Goal: Task Accomplishment & Management: Manage account settings

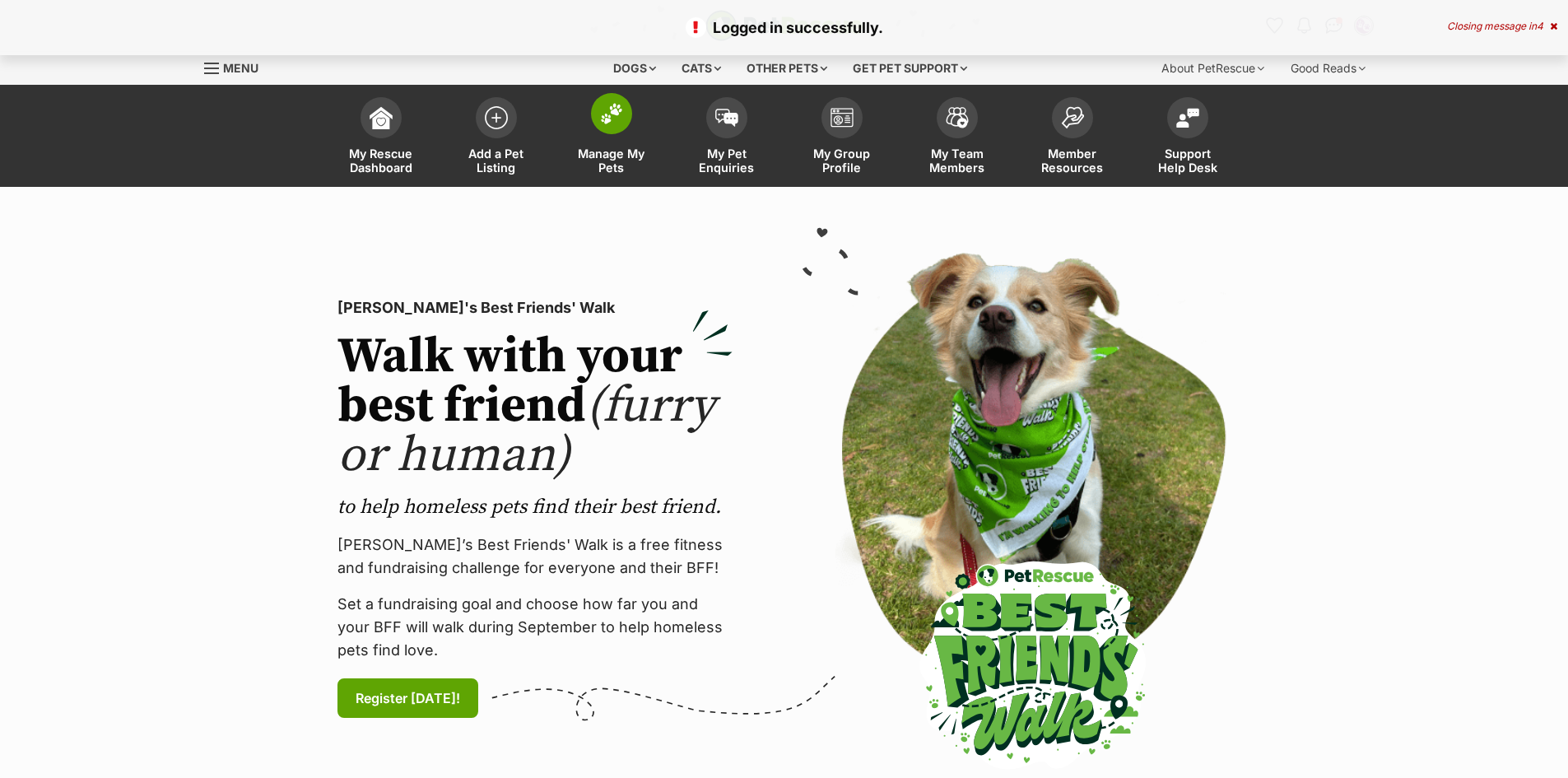
click at [594, 122] on span at bounding box center [611, 114] width 41 height 41
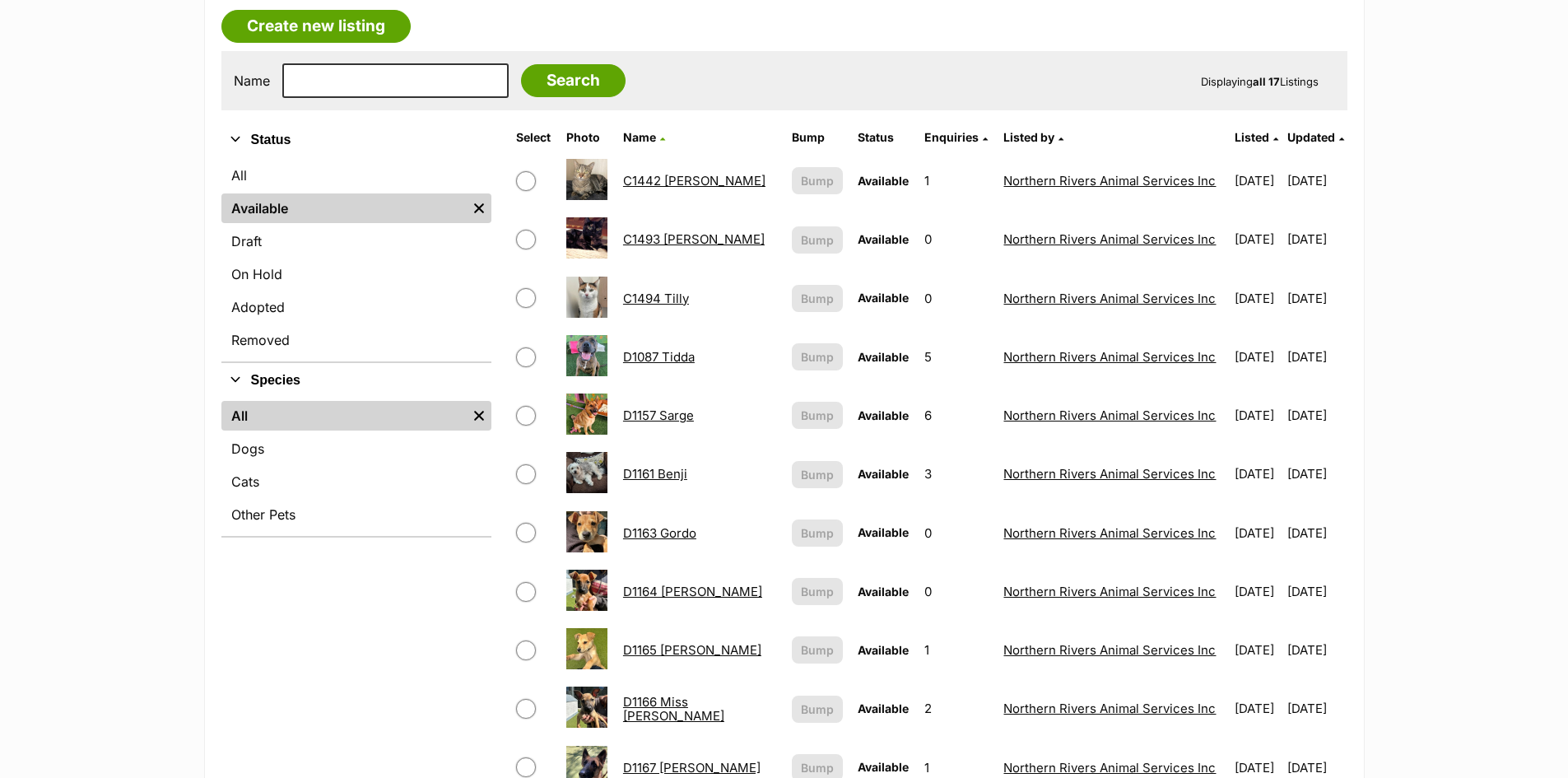
scroll to position [330, 0]
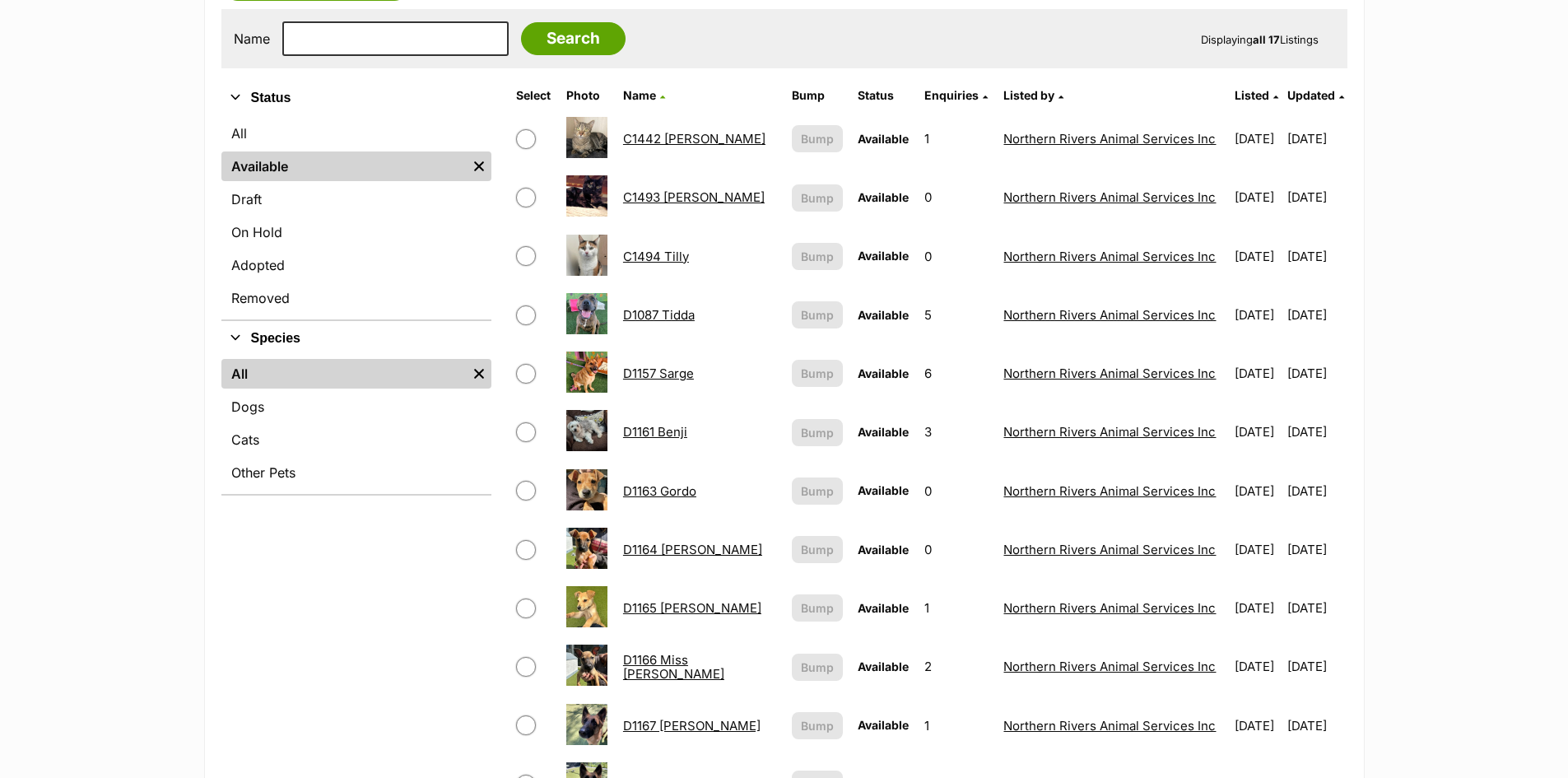
click at [668, 489] on link "D1163 Gordo" at bounding box center [659, 491] width 73 height 16
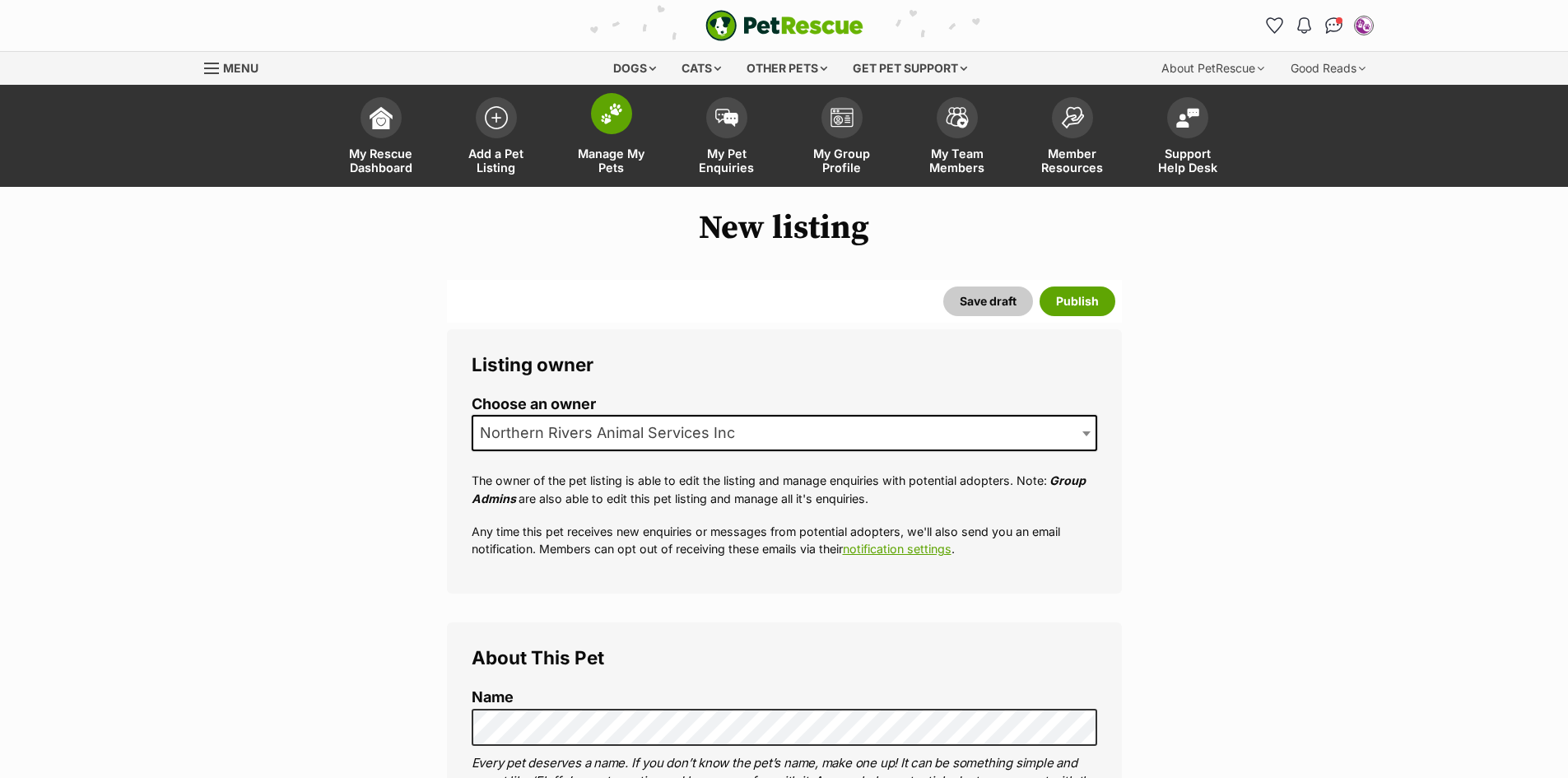
click at [610, 129] on span at bounding box center [611, 114] width 41 height 41
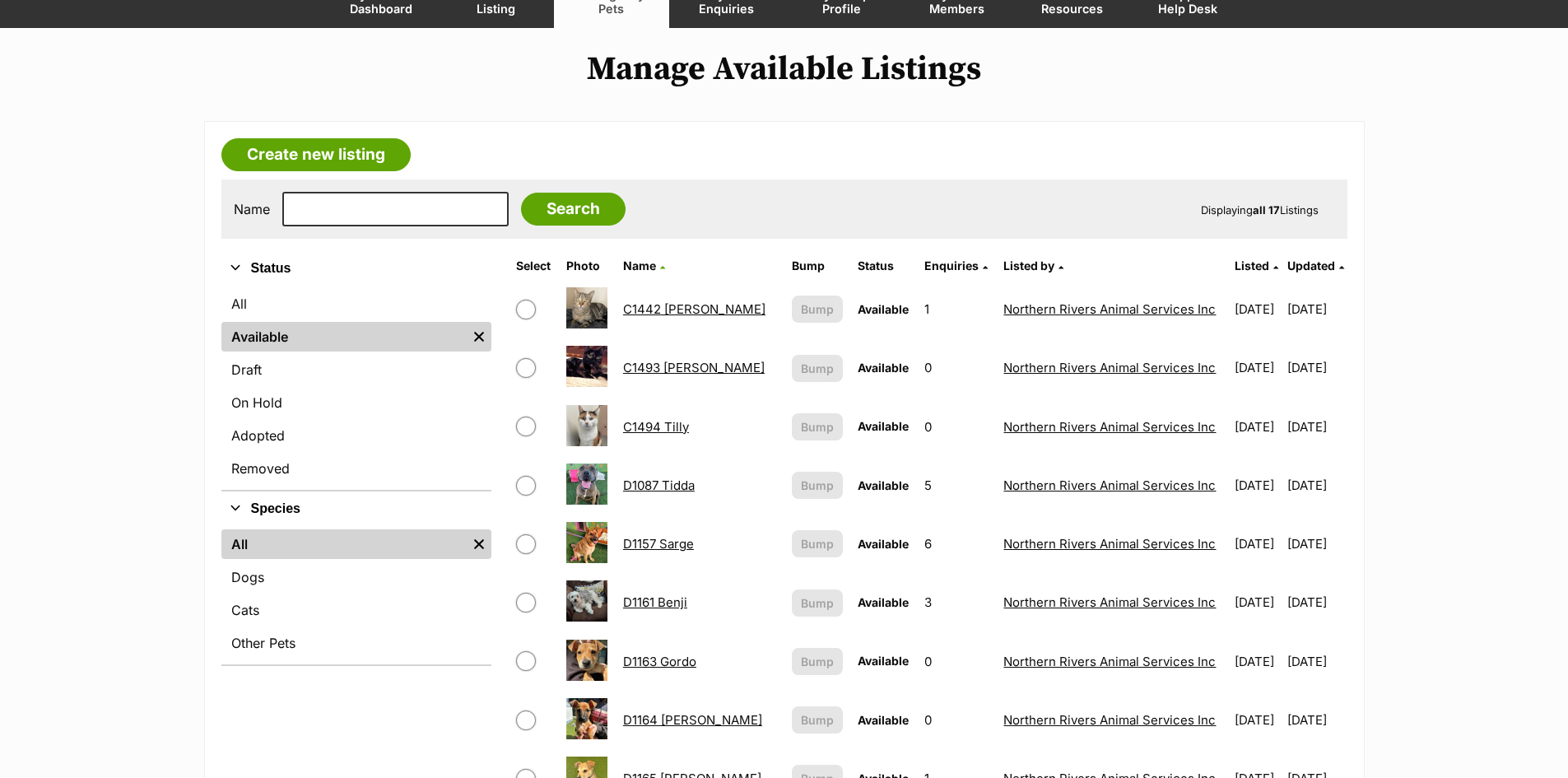
scroll to position [164, 0]
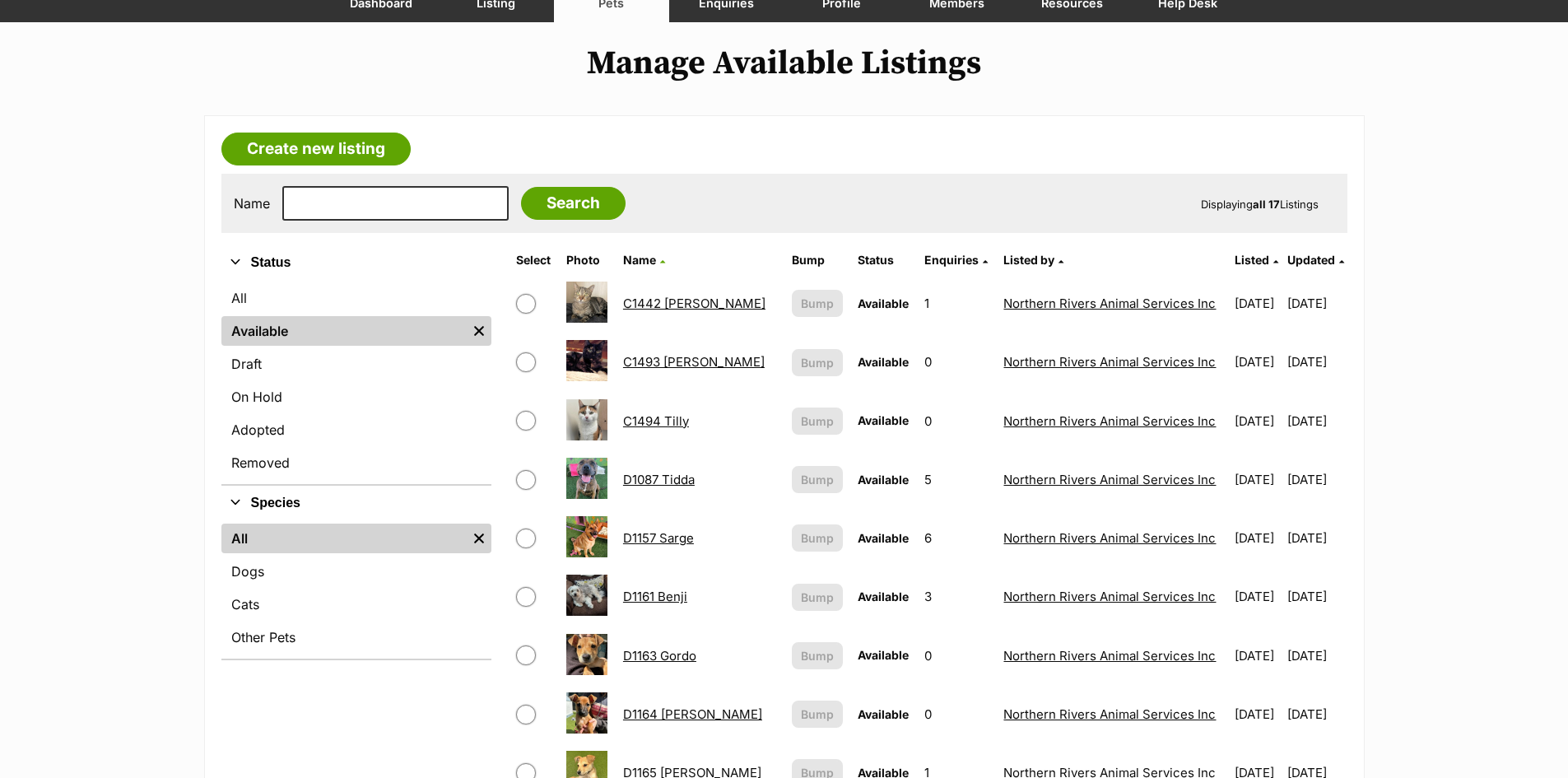
click at [672, 657] on link "D1163 Gordo" at bounding box center [659, 655] width 73 height 16
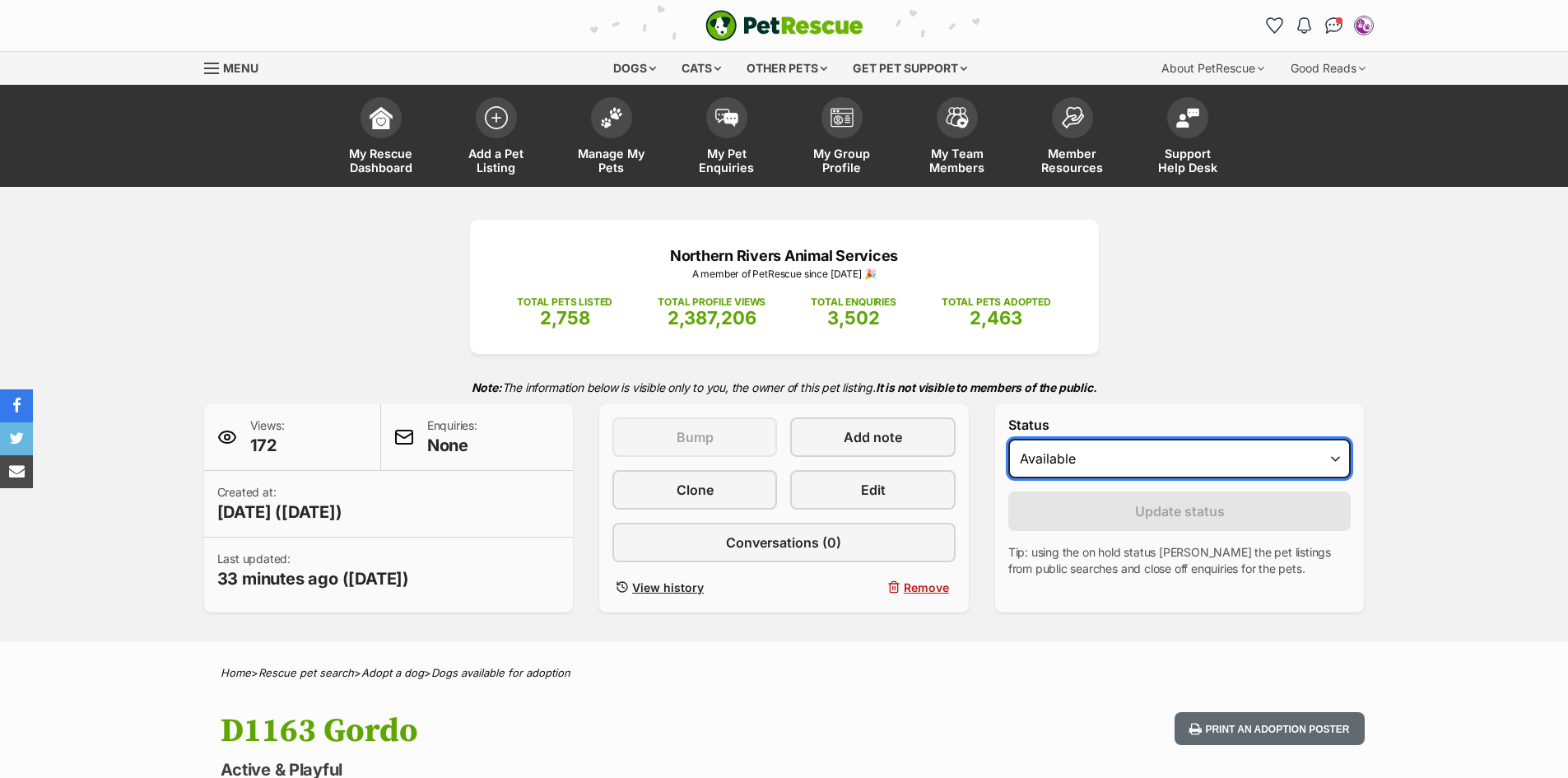
click at [1335, 460] on select "Draft Available On hold Adopted" at bounding box center [1179, 458] width 343 height 40
select select "on_hold"
click at [1008, 439] on select "Draft Available On hold Adopted" at bounding box center [1179, 458] width 343 height 40
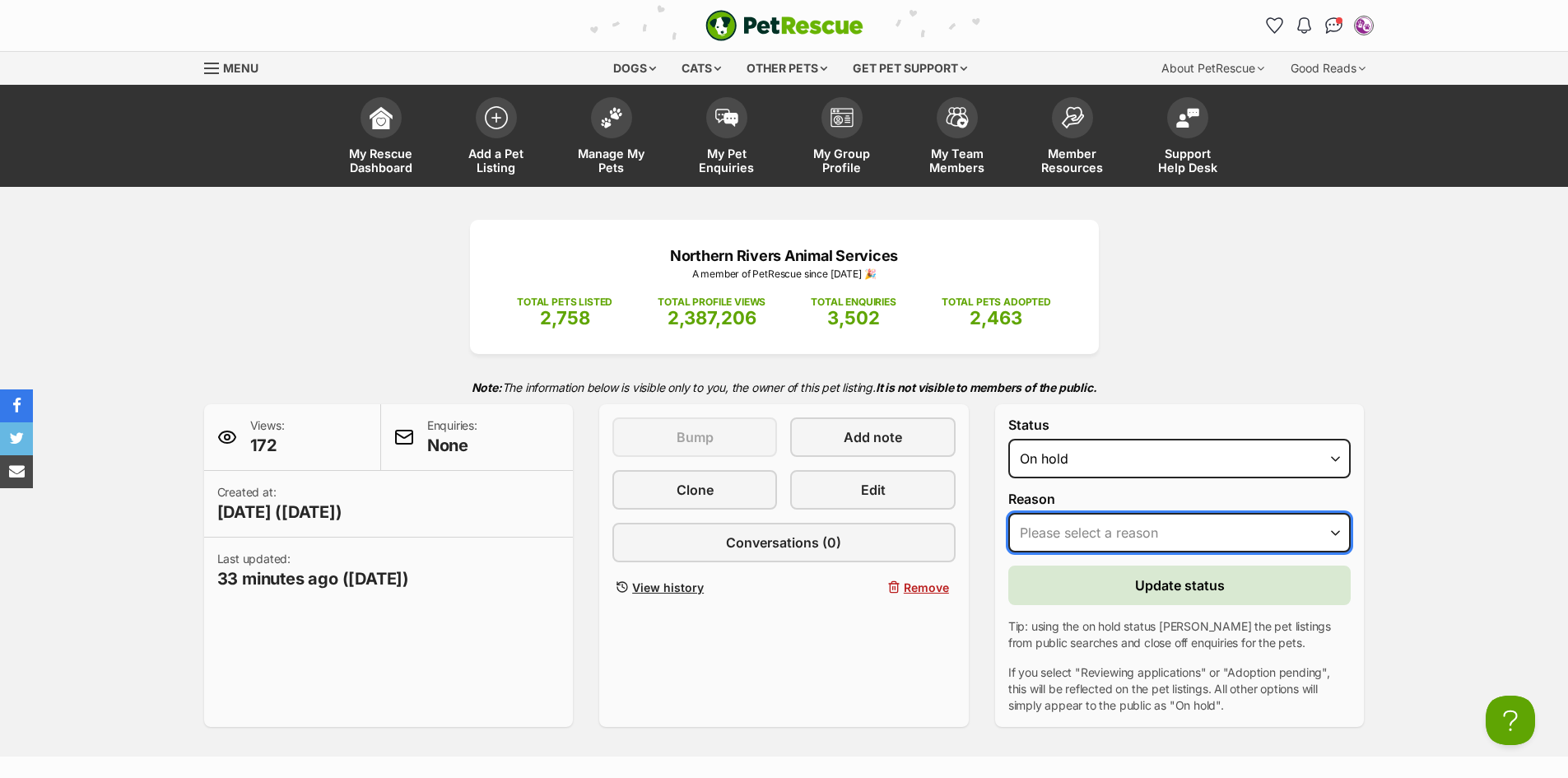
click at [1335, 532] on select "Please select a reason Medical reasons Reviewing applications Adoption pending …" at bounding box center [1179, 533] width 343 height 40
select select "adoption_pending"
click at [1008, 513] on select "Please select a reason Medical reasons Reviewing applications Adoption pending …" at bounding box center [1179, 533] width 343 height 40
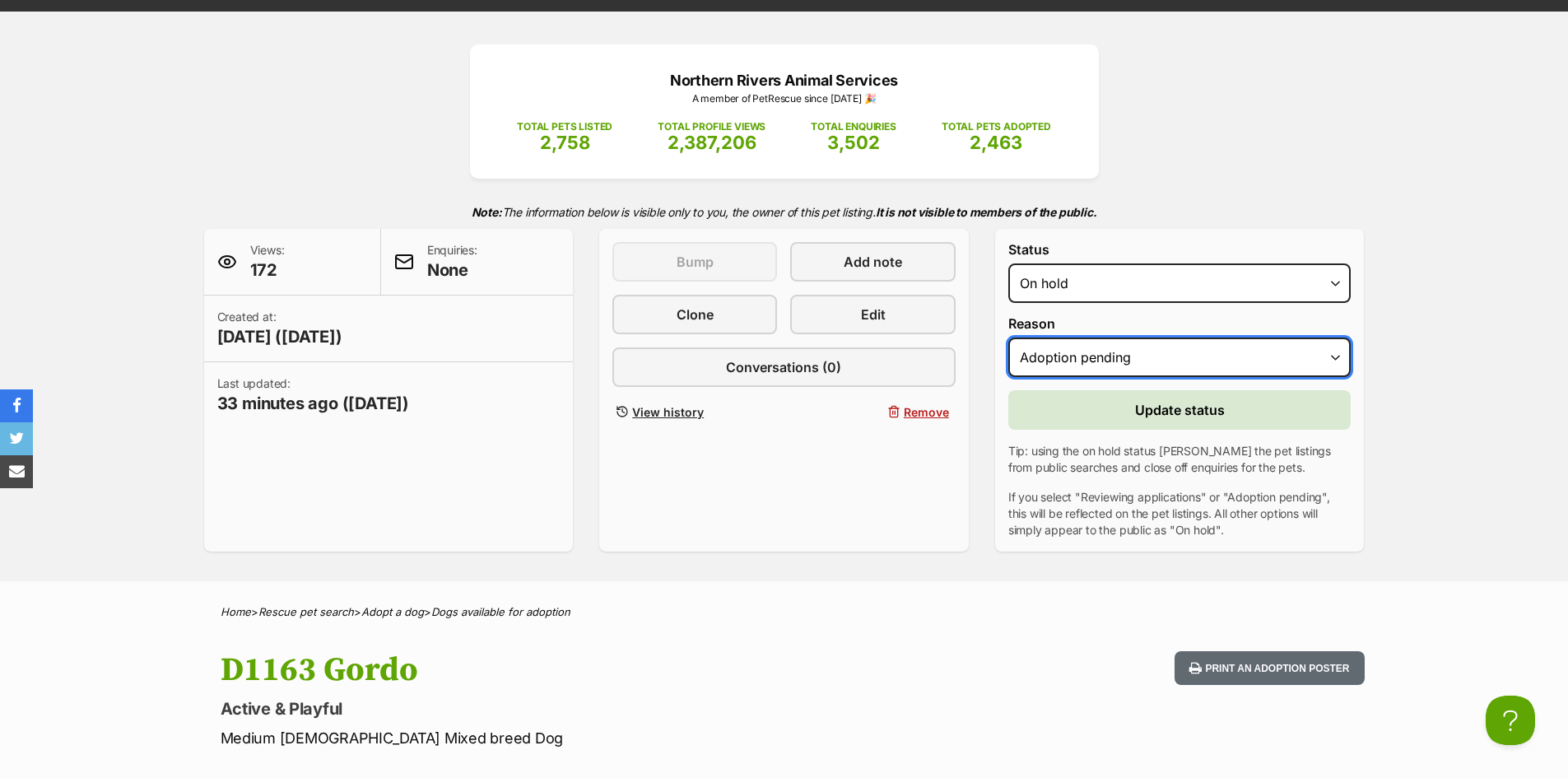
scroll to position [164, 0]
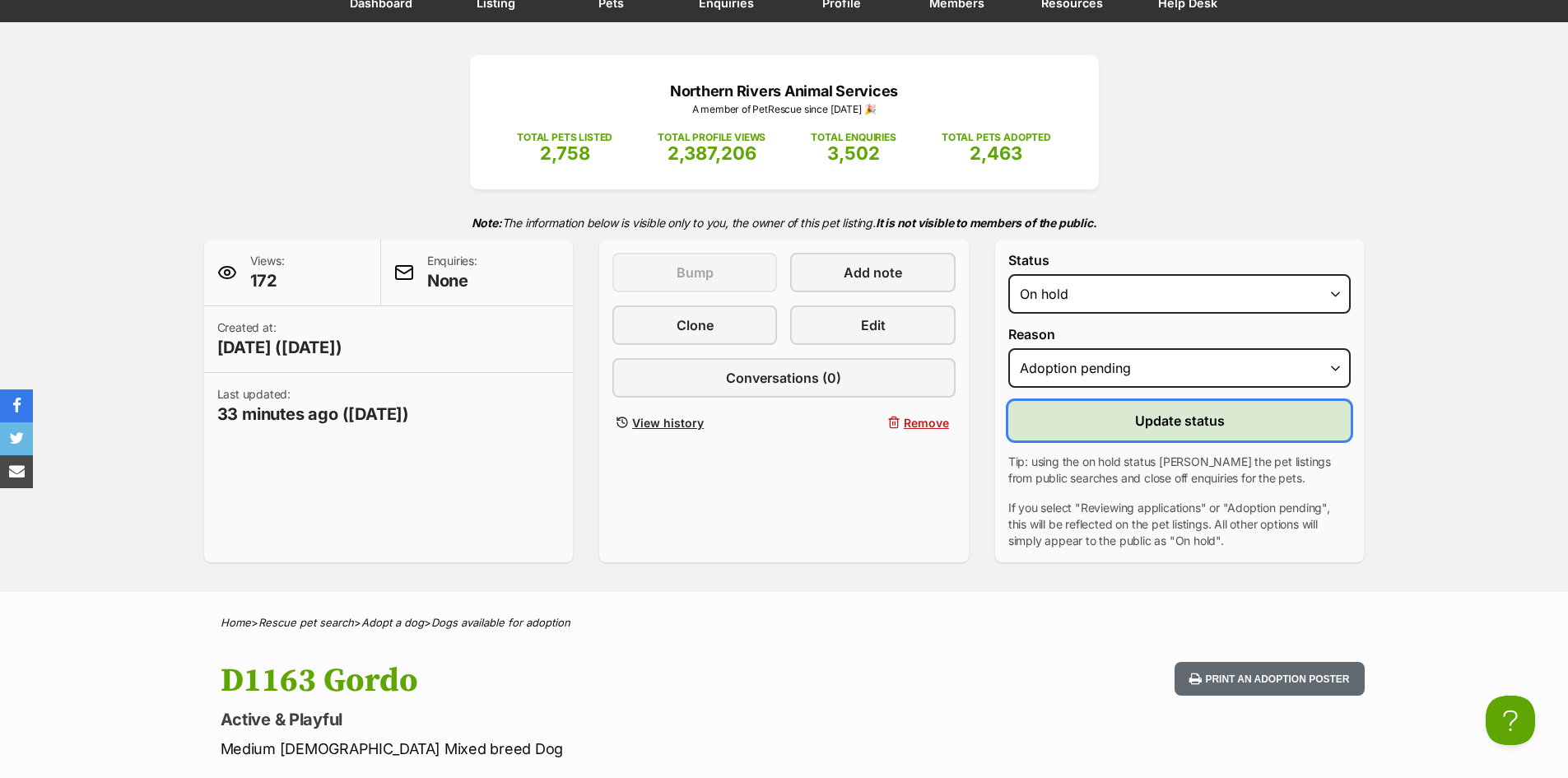
click at [1142, 421] on span "Update status" at bounding box center [1180, 421] width 89 height 19
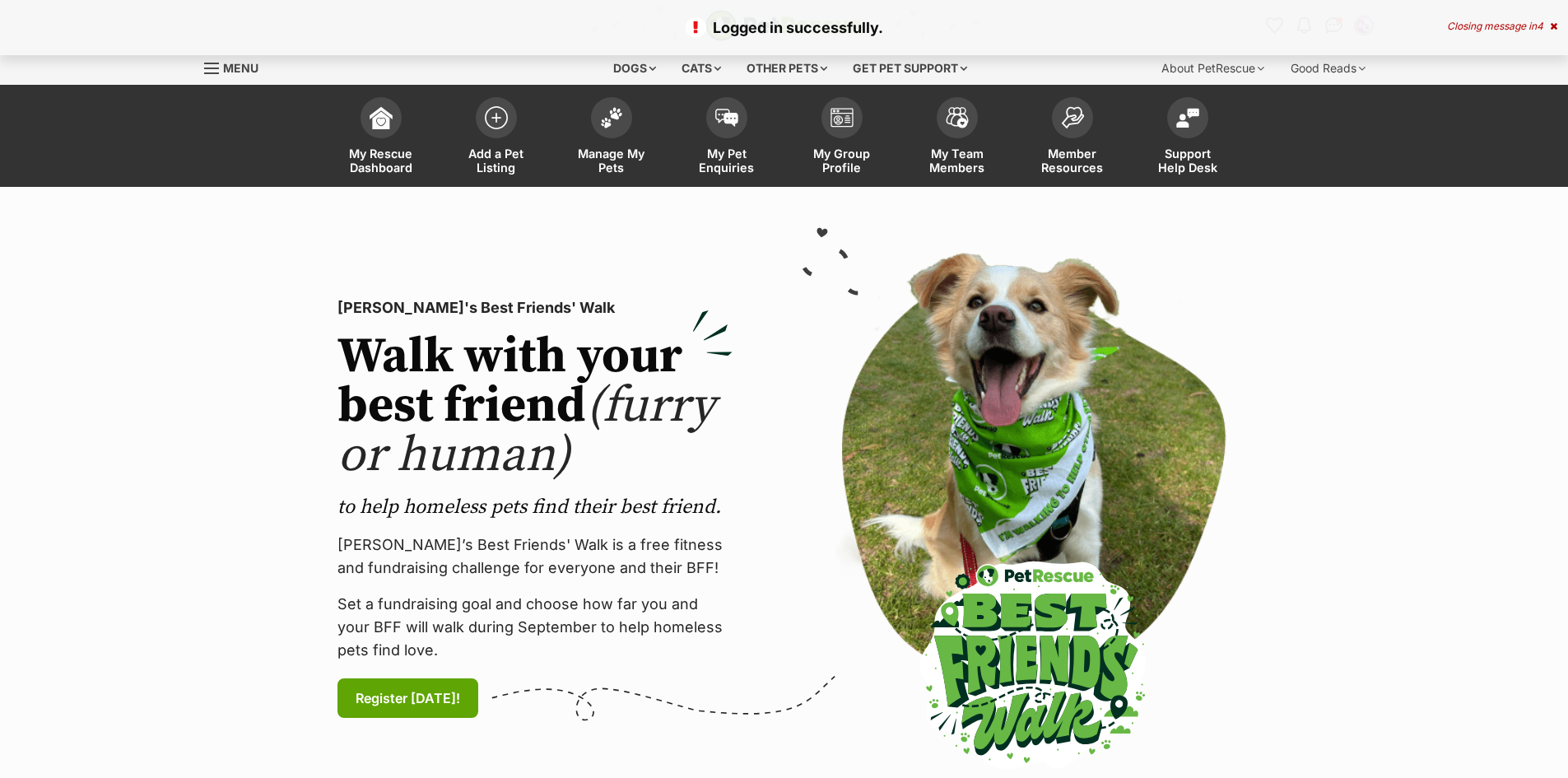
click at [608, 123] on img at bounding box center [611, 118] width 23 height 21
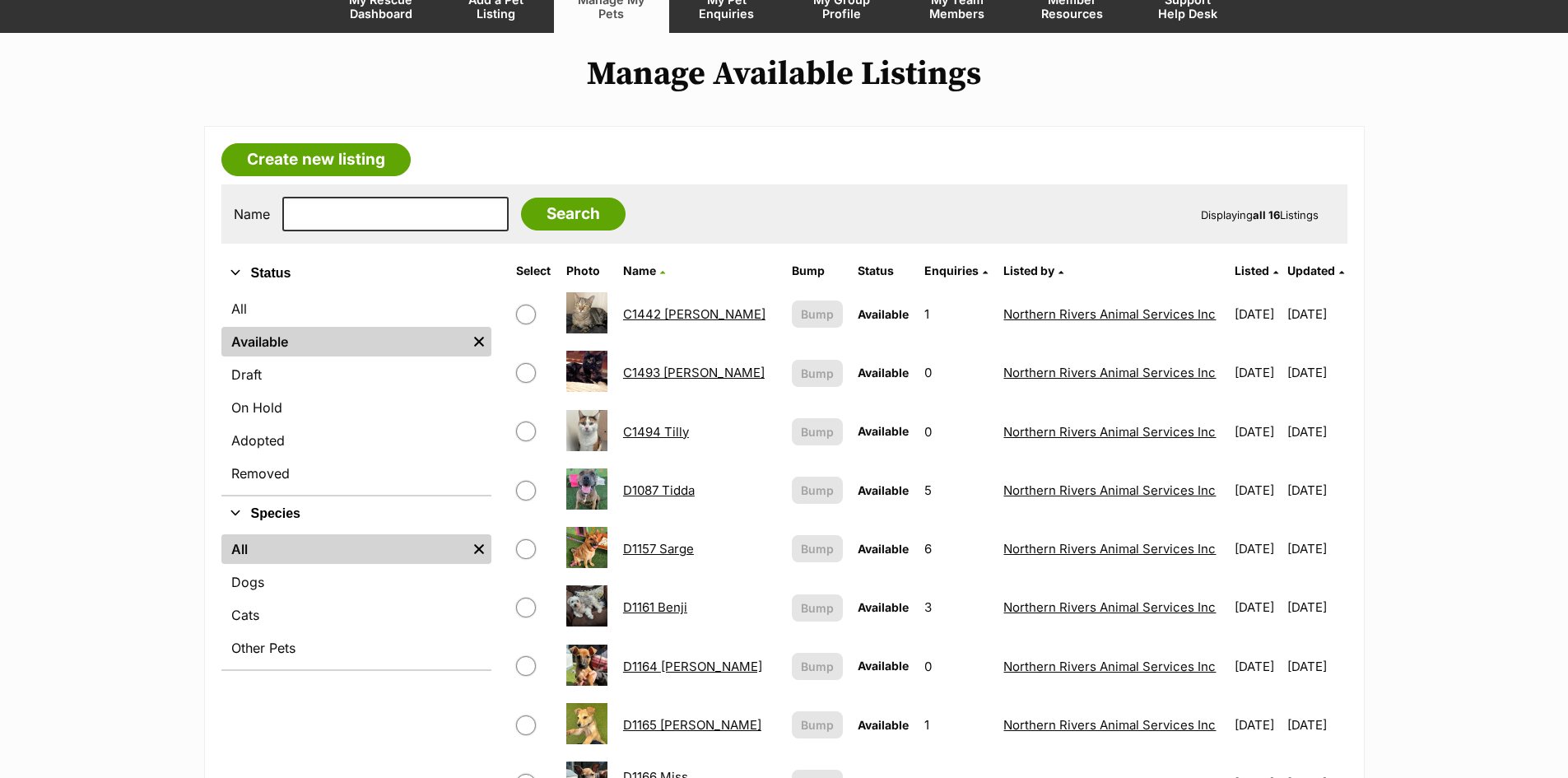
scroll to position [83, 0]
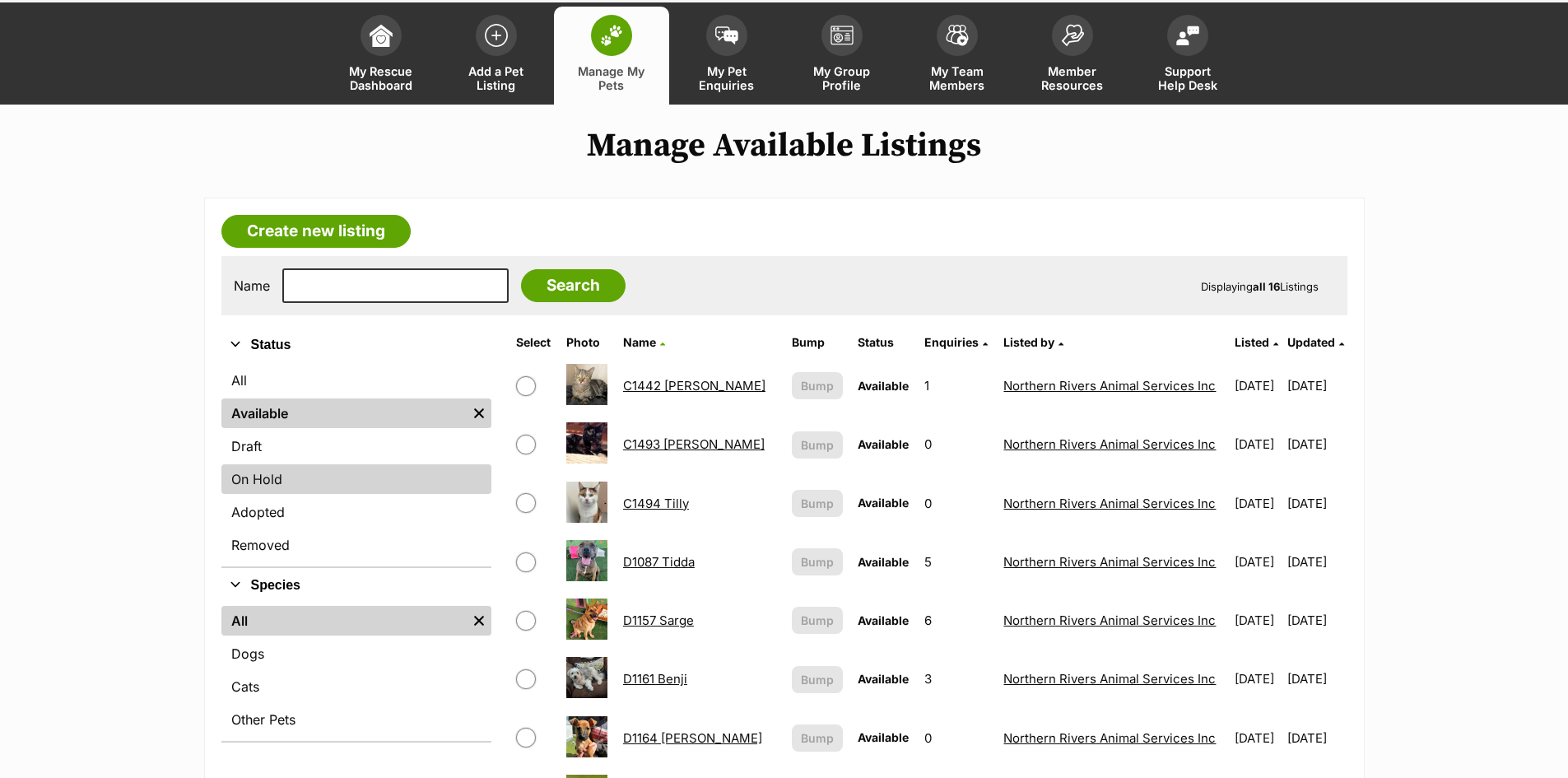
click at [288, 480] on link "On Hold" at bounding box center [357, 479] width 270 height 29
